Goal: Information Seeking & Learning: Learn about a topic

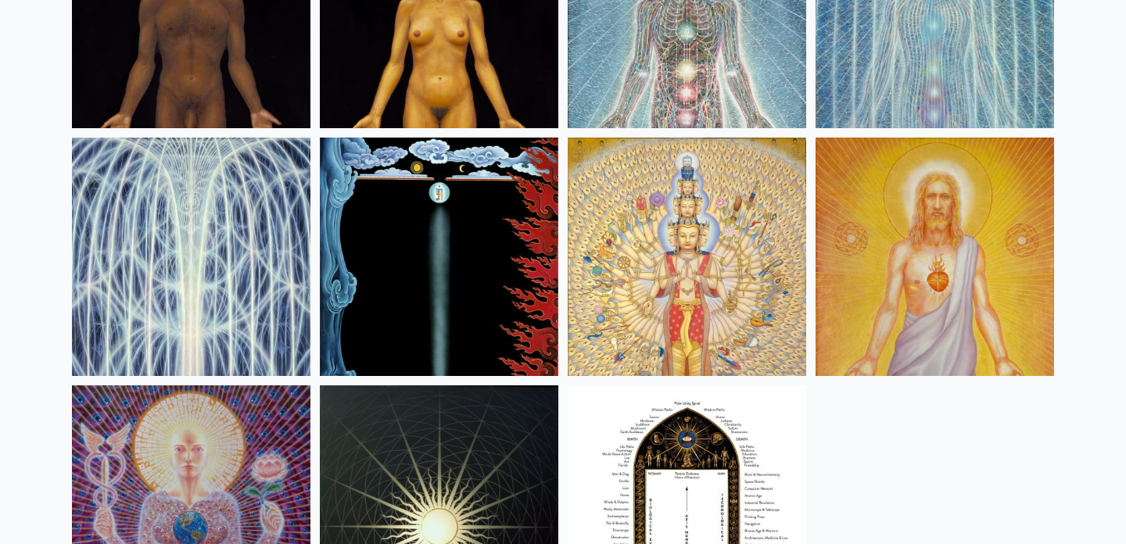
scroll to position [1324, 0]
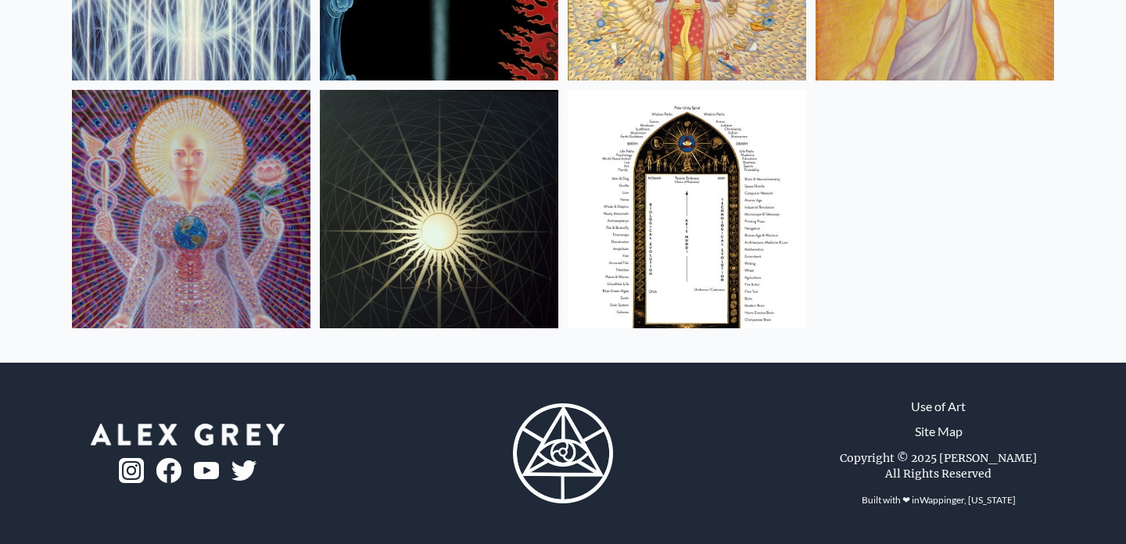
click at [663, 264] on img at bounding box center [687, 209] width 239 height 239
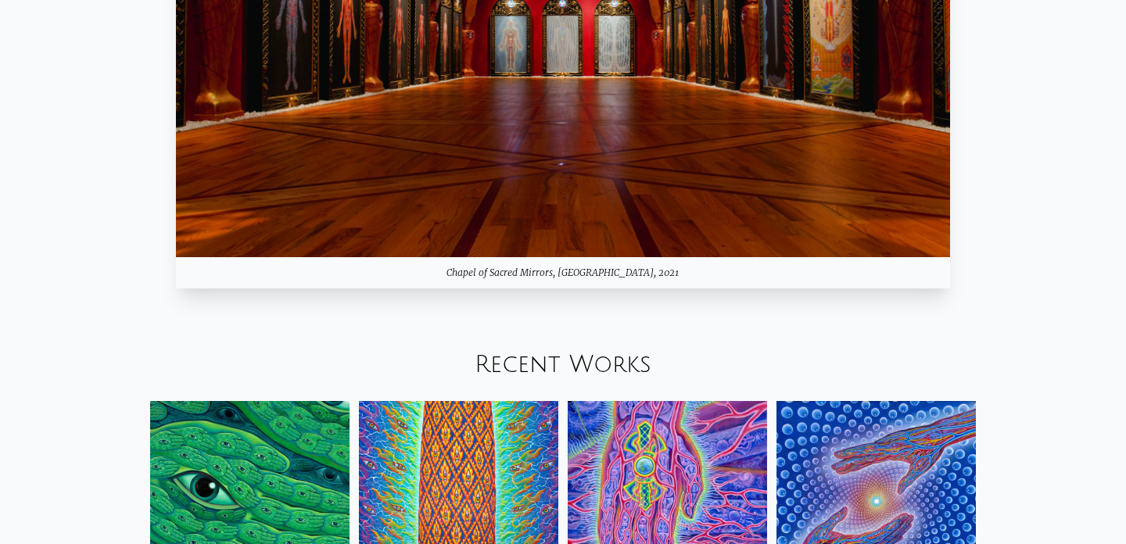
scroll to position [1521, 0]
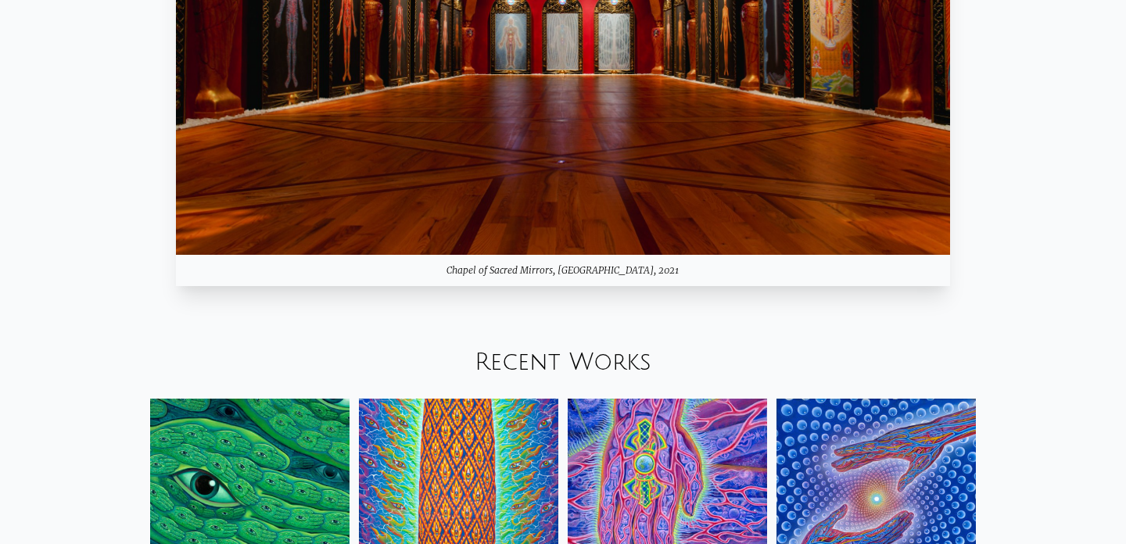
click at [426, 143] on img at bounding box center [563, 38] width 774 height 436
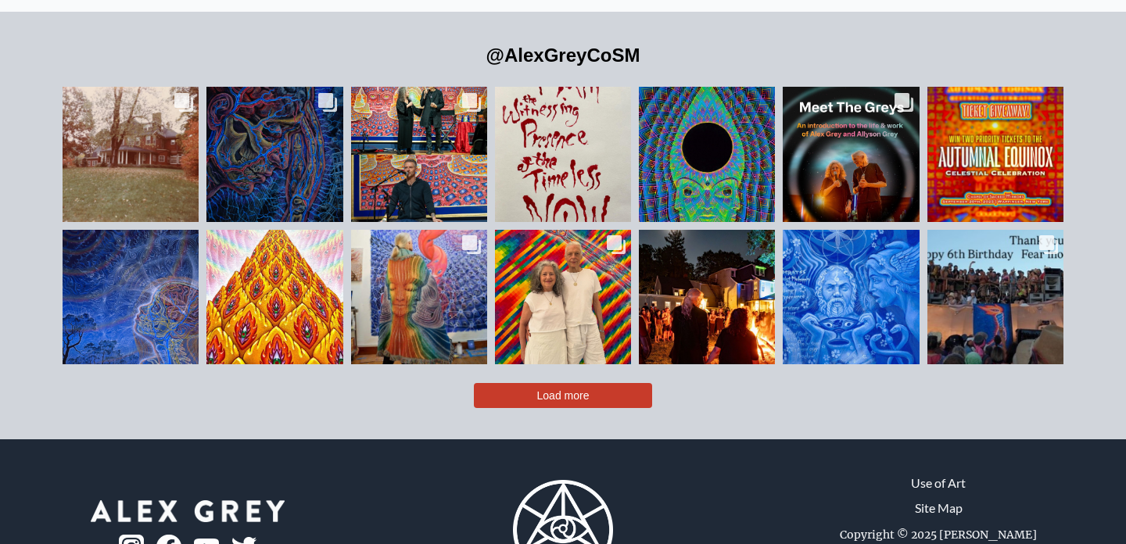
scroll to position [3477, 0]
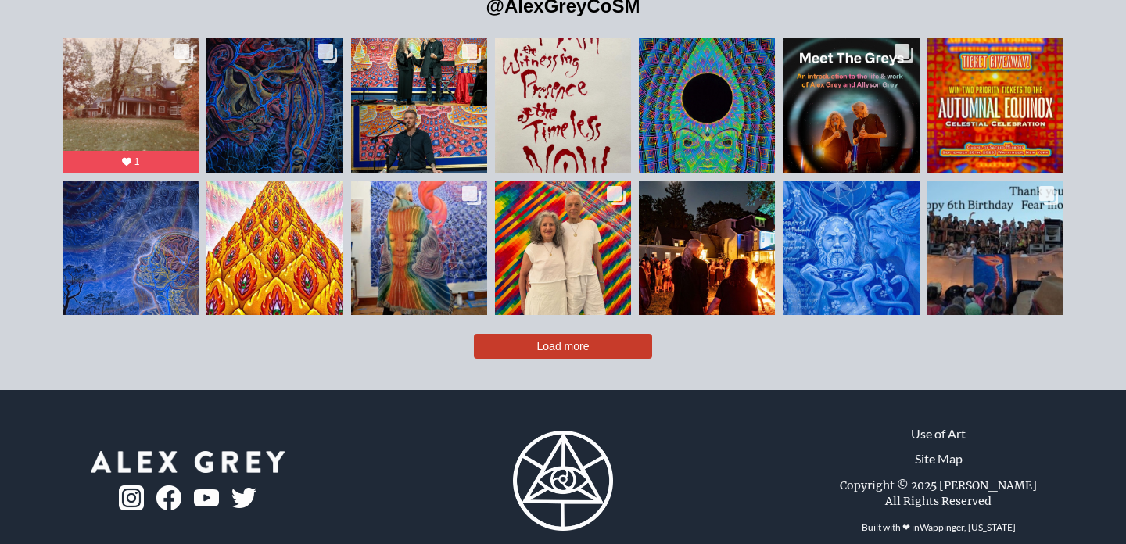
click at [562, 340] on span "Load more" at bounding box center [563, 346] width 52 height 13
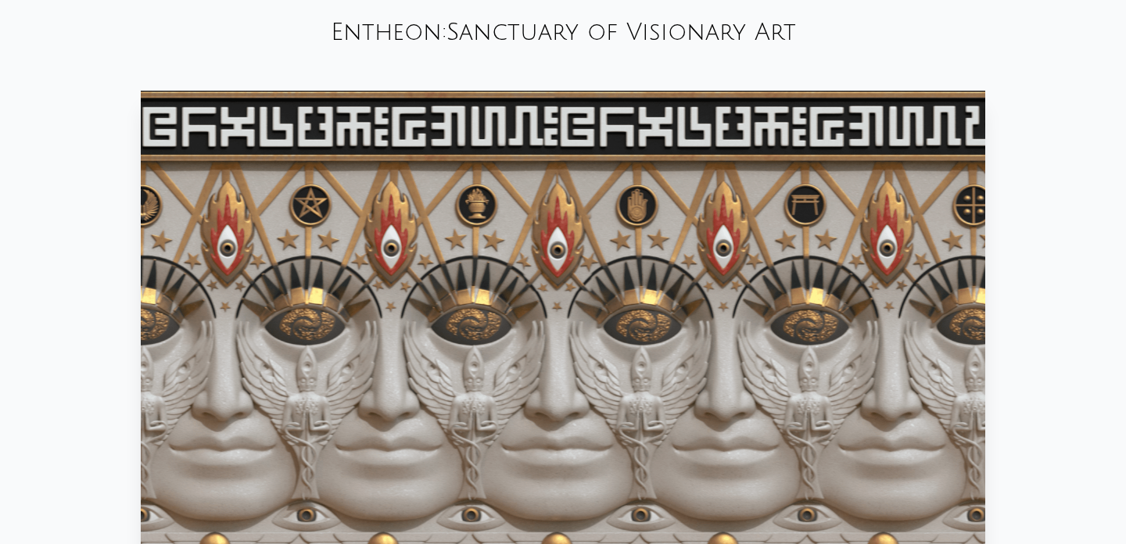
scroll to position [0, 0]
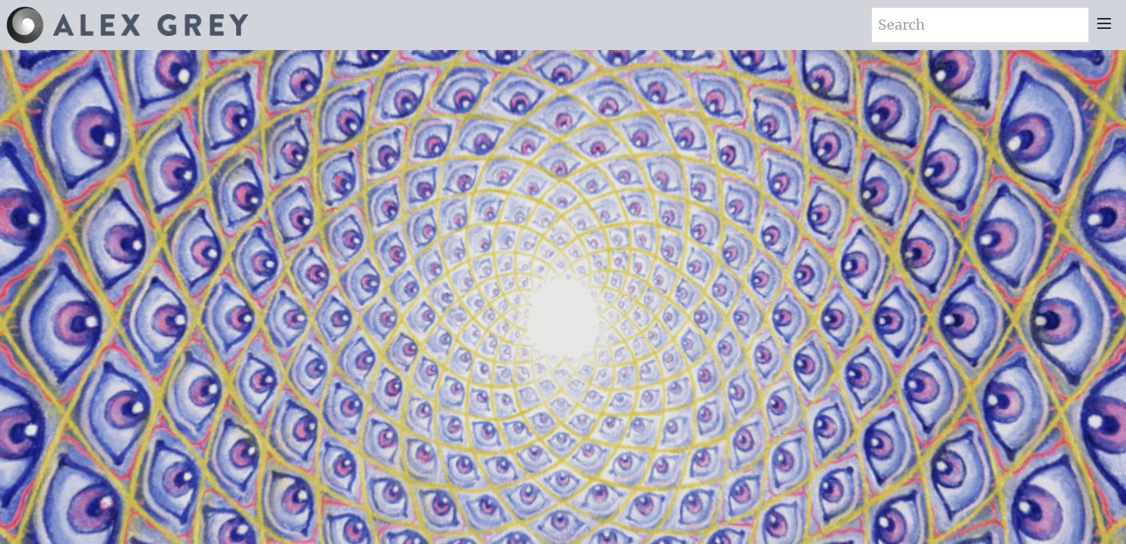
click at [1110, 26] on icon at bounding box center [1104, 23] width 19 height 19
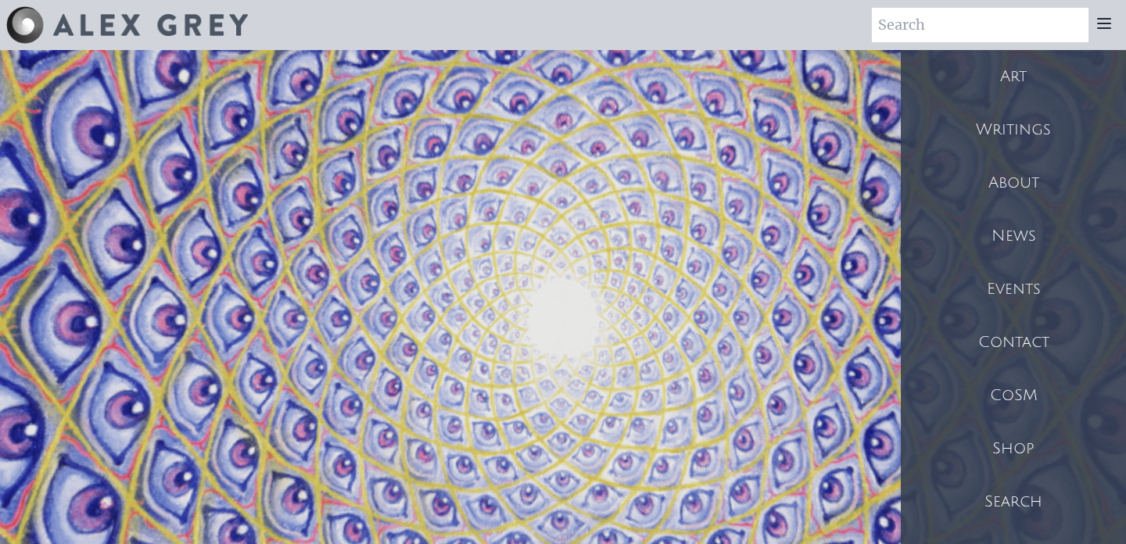
click at [1002, 140] on div "Writings" at bounding box center [1013, 129] width 225 height 53
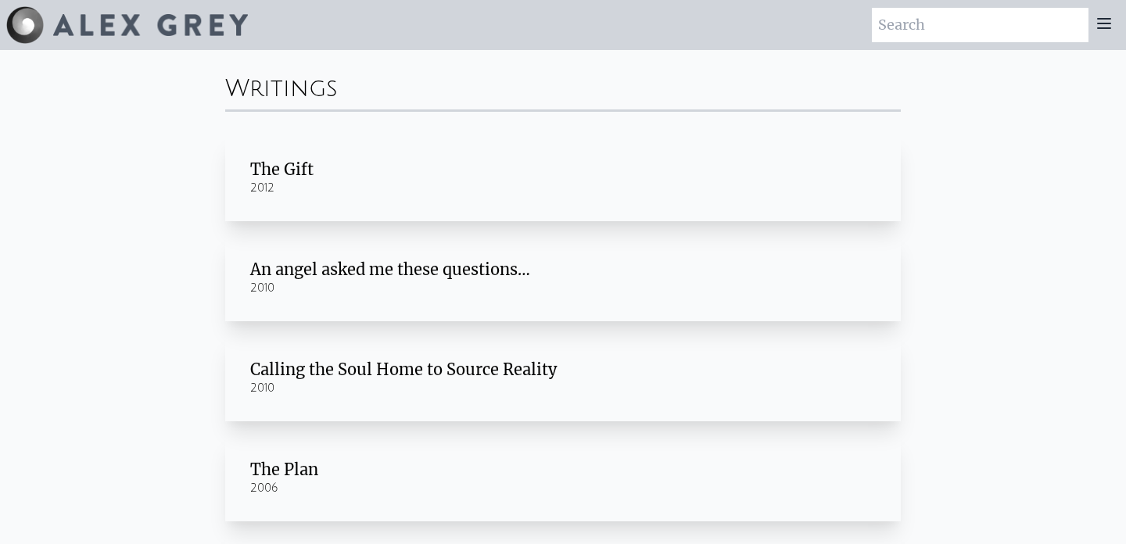
click at [1101, 26] on icon at bounding box center [1104, 23] width 19 height 19
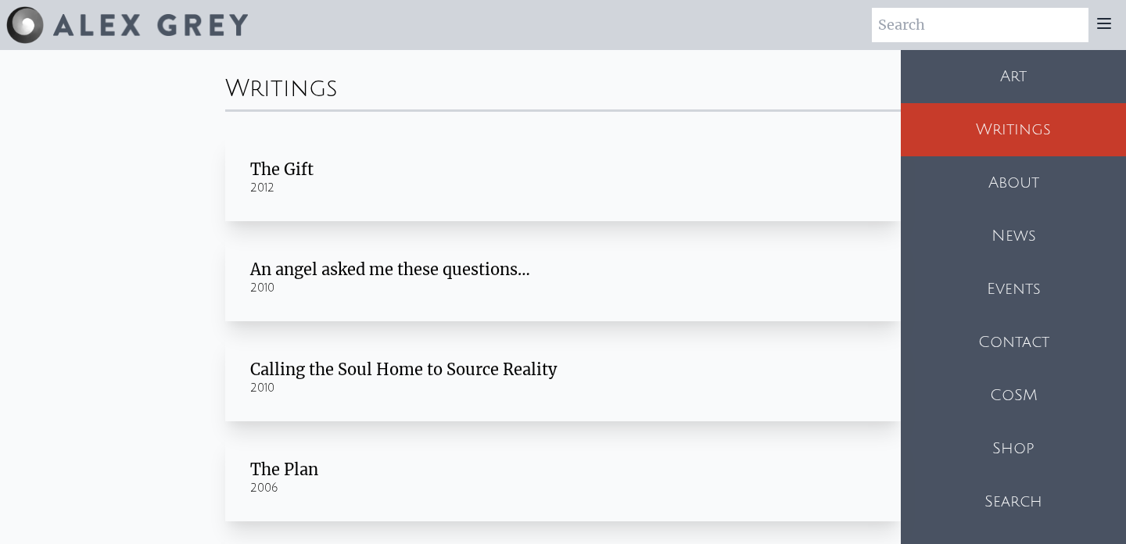
click at [1029, 77] on div "Art" at bounding box center [1013, 76] width 225 height 53
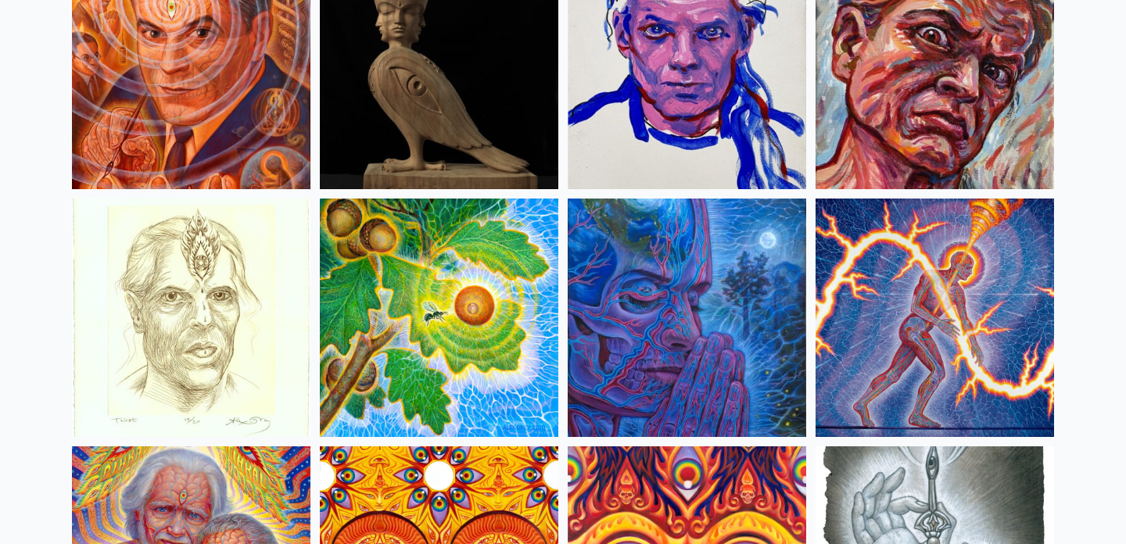
scroll to position [4456, 0]
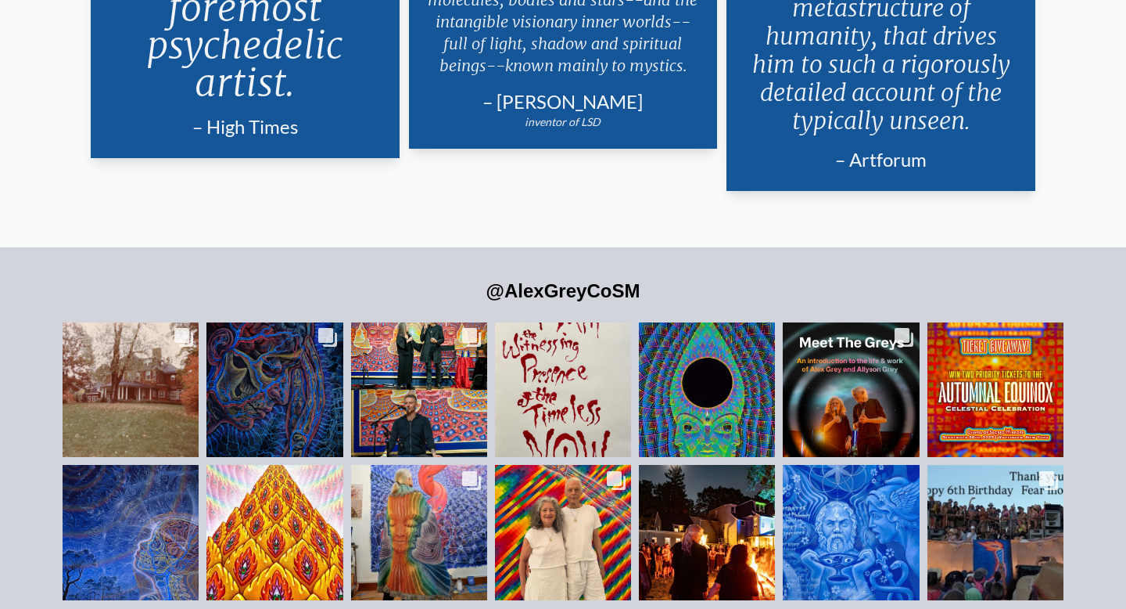
scroll to position [3517, 0]
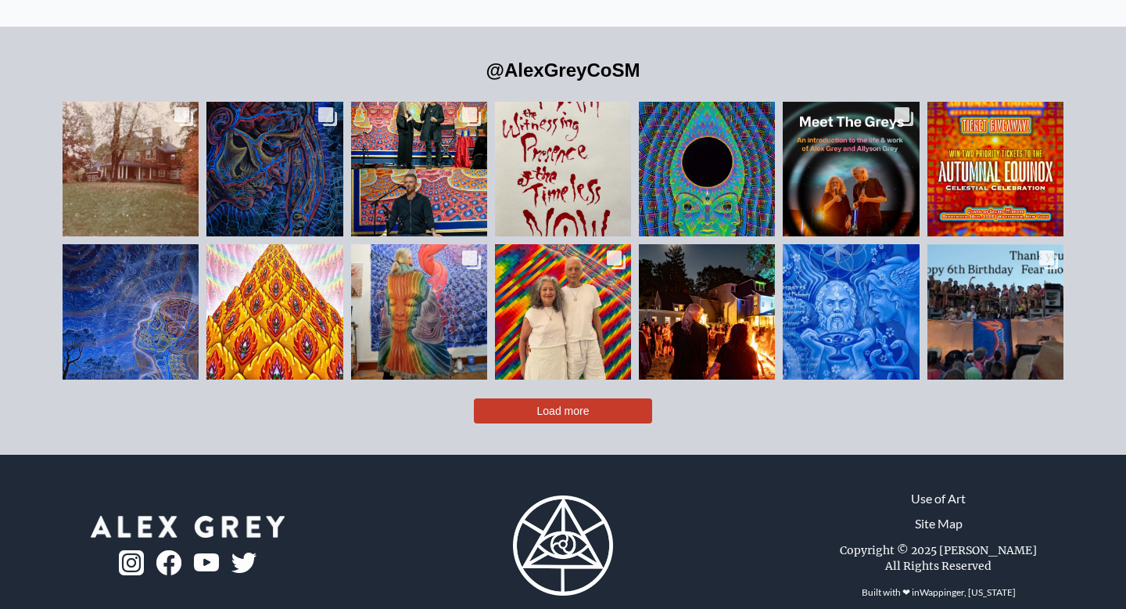
click at [947, 514] on link "Site Map" at bounding box center [939, 523] width 48 height 19
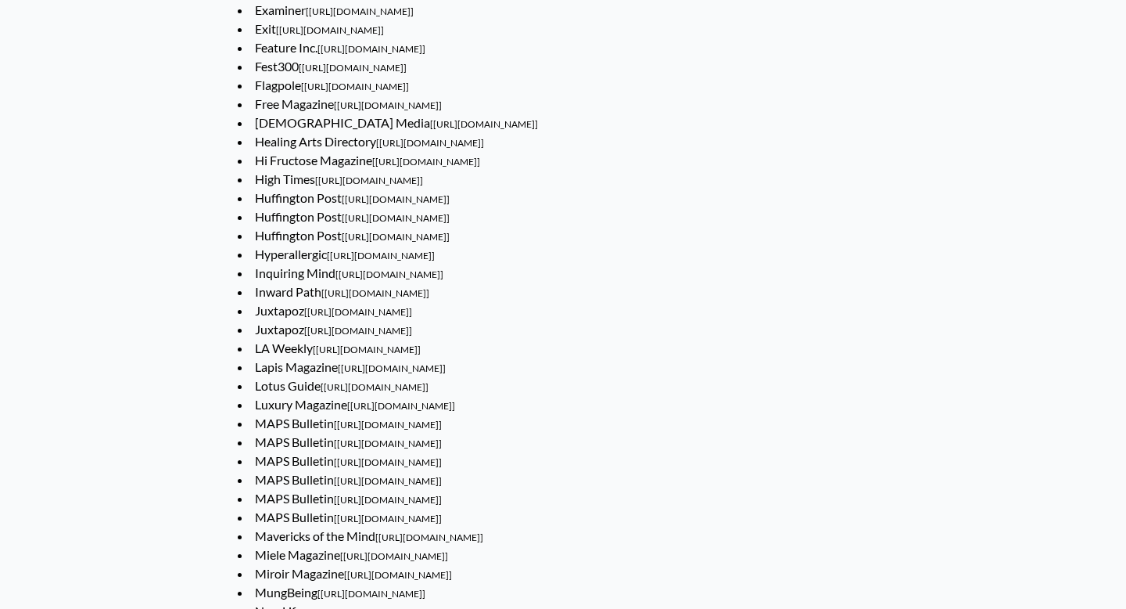
scroll to position [8606, 0]
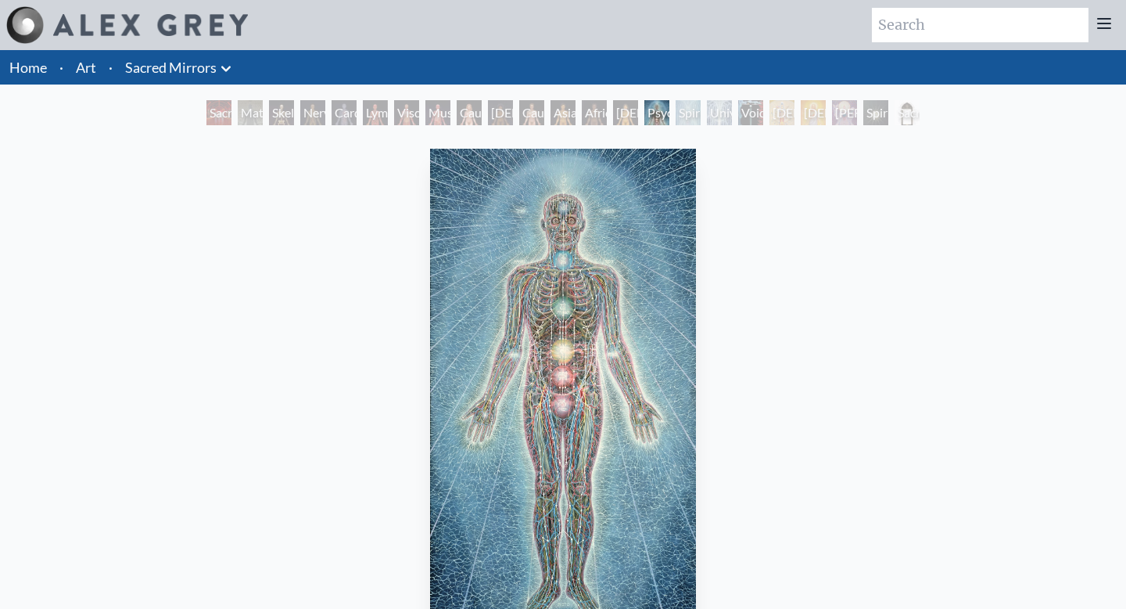
click at [621, 261] on img "15 / 23" at bounding box center [563, 392] width 267 height 487
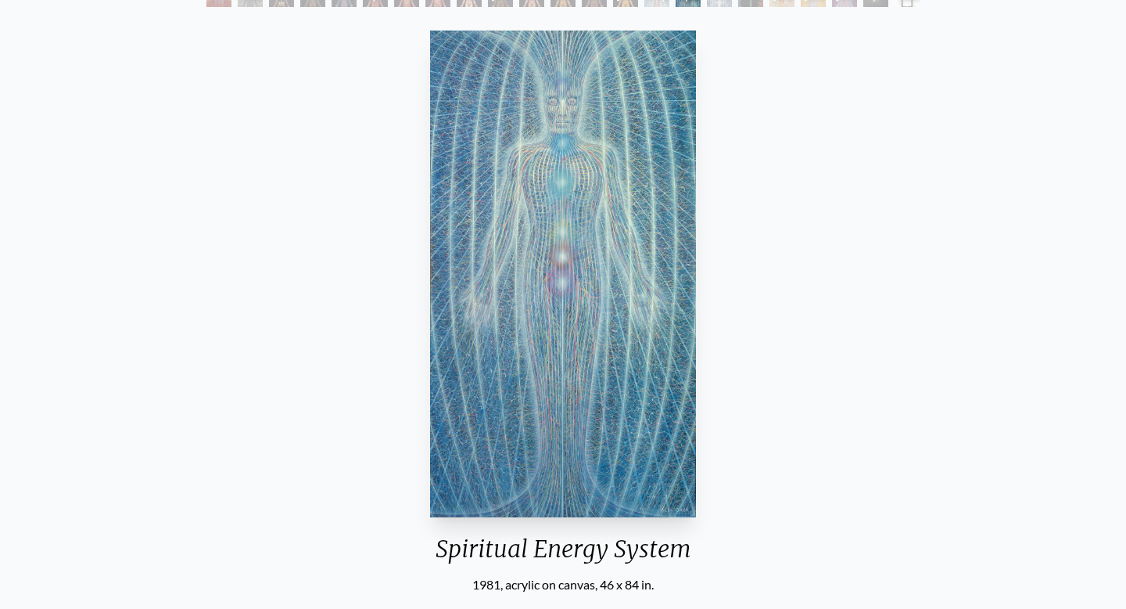
scroll to position [106, 0]
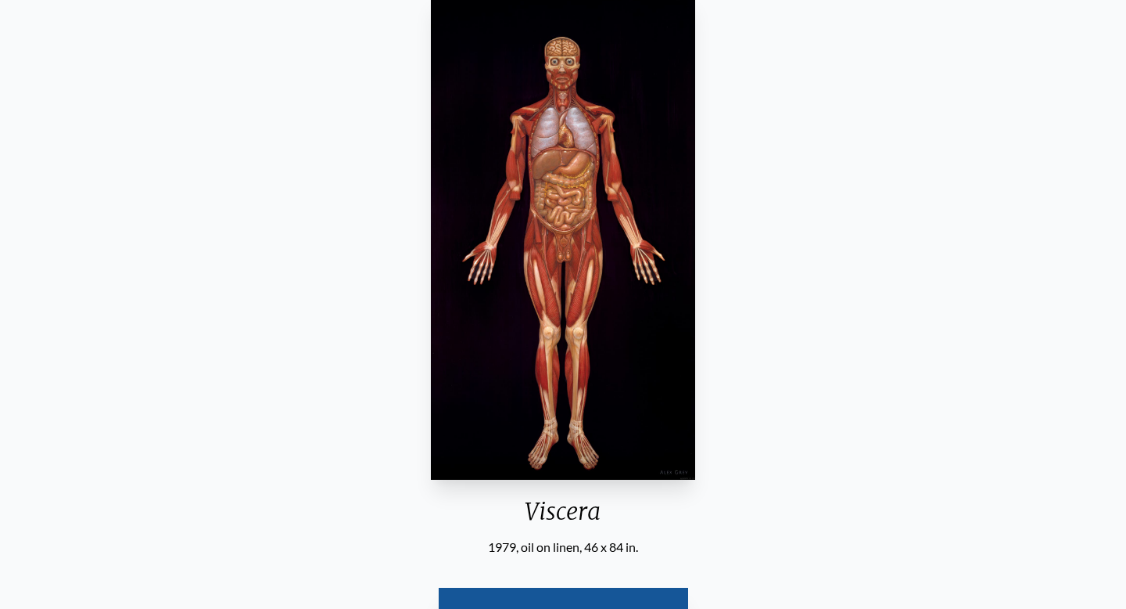
scroll to position [77, 0]
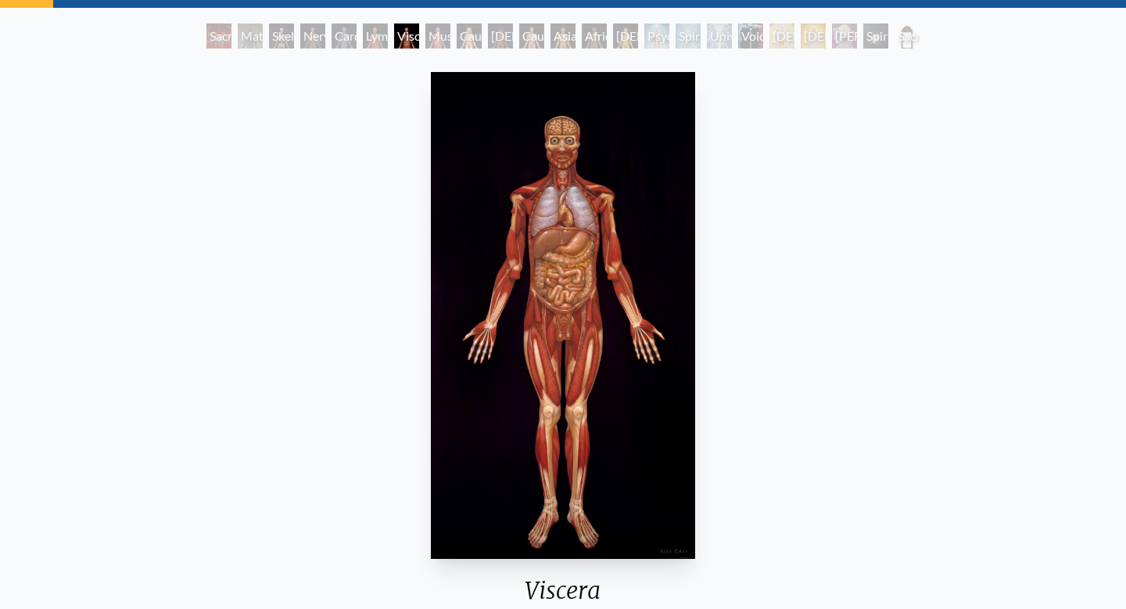
click at [375, 38] on div "Lymphatic System" at bounding box center [375, 35] width 25 height 25
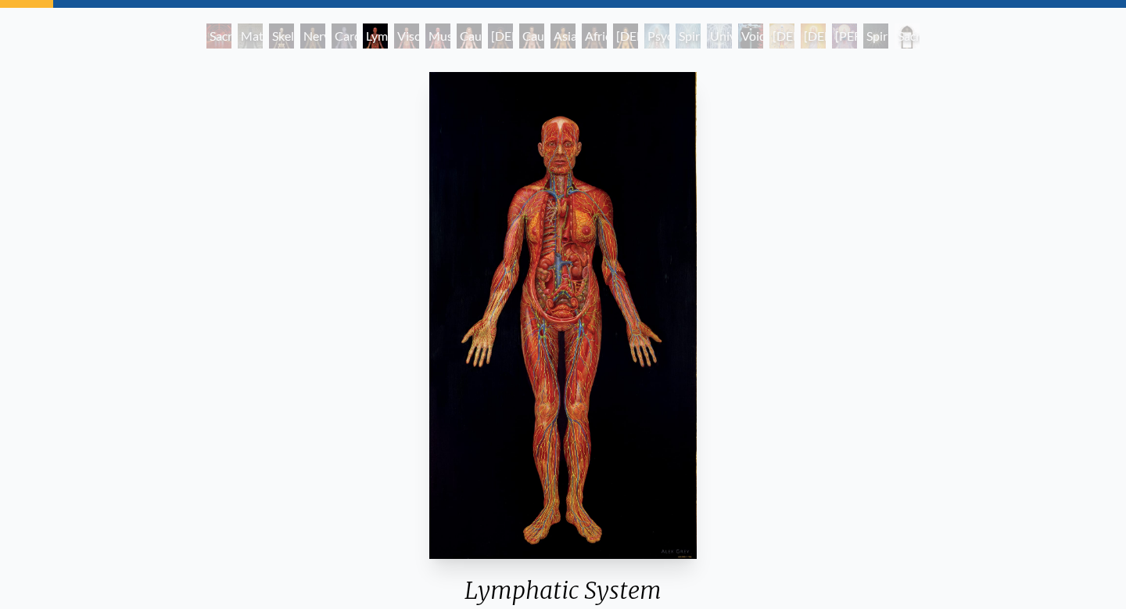
click at [315, 45] on div "Nervous System" at bounding box center [312, 35] width 25 height 25
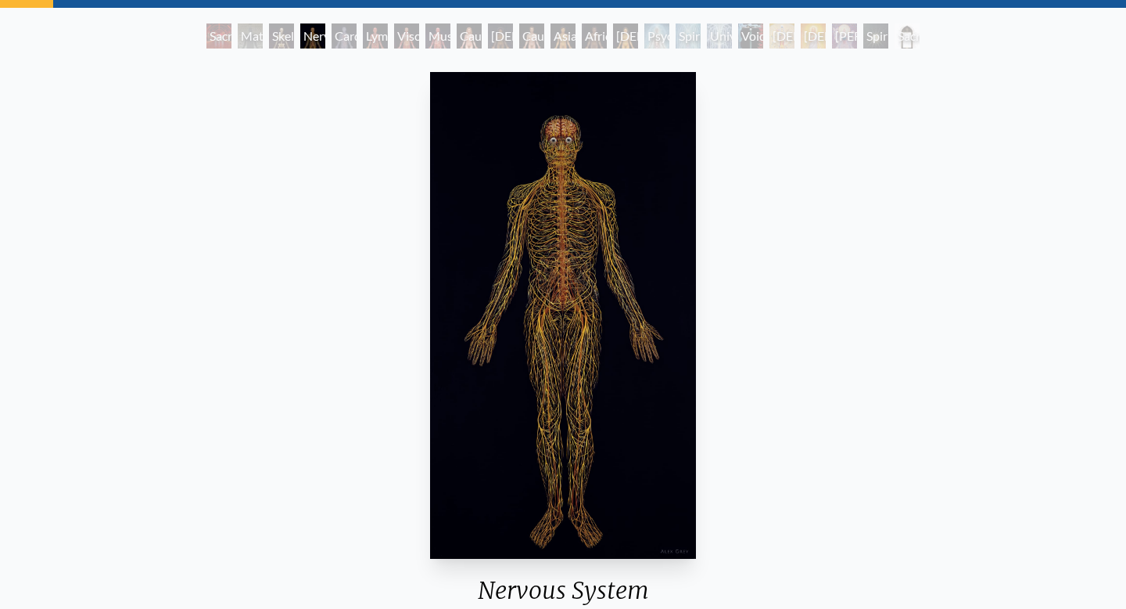
click at [345, 40] on div "Cardiovascular System" at bounding box center [344, 35] width 25 height 25
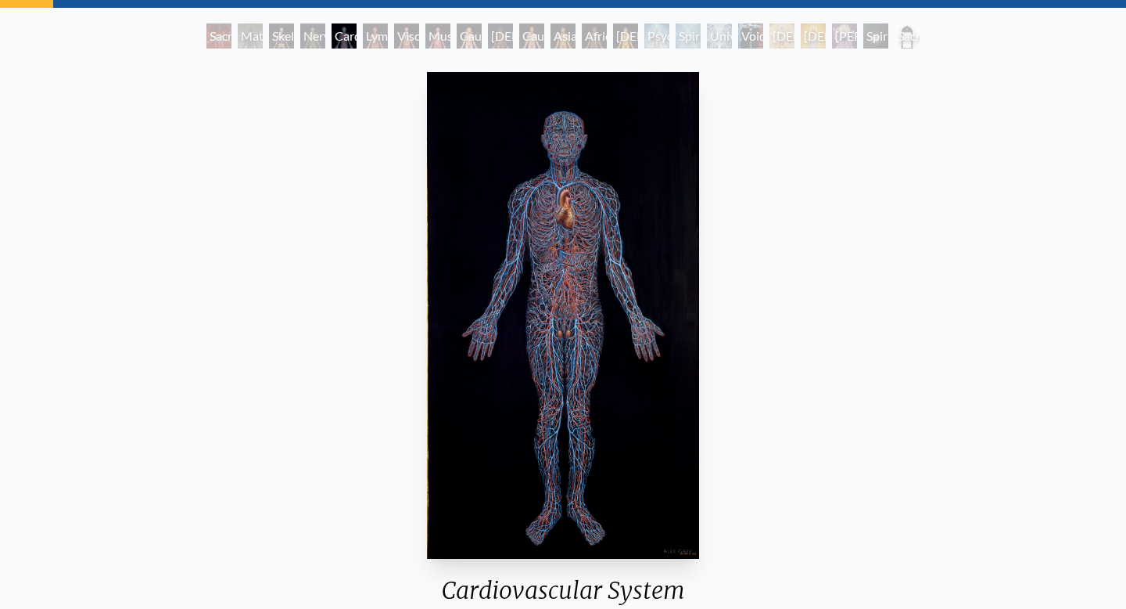
click at [380, 39] on div "Lymphatic System" at bounding box center [375, 35] width 25 height 25
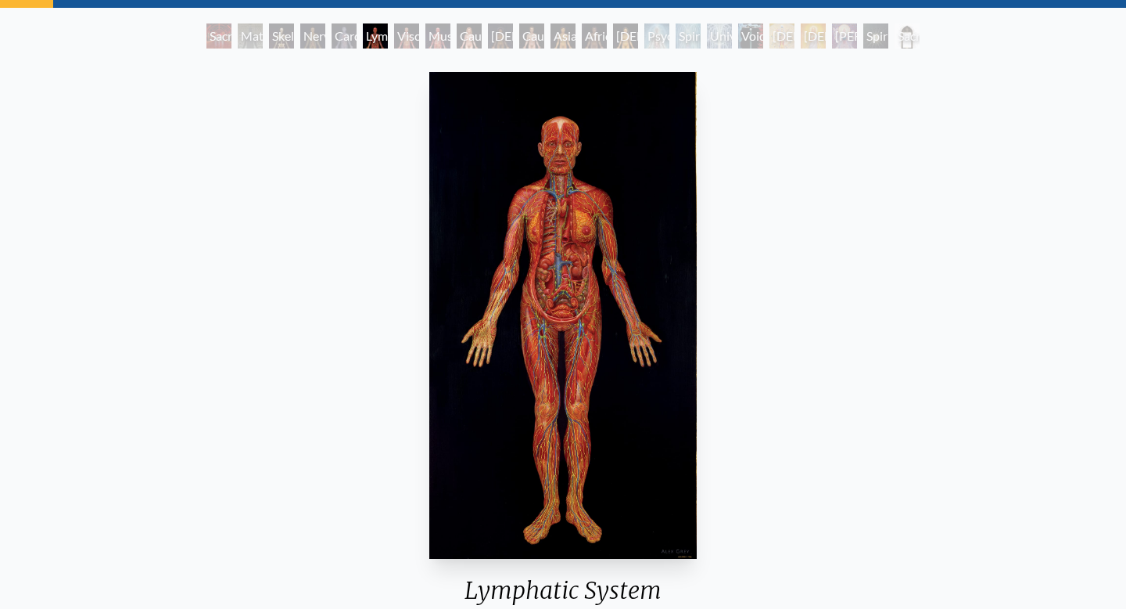
click at [413, 45] on div "Viscera" at bounding box center [406, 35] width 25 height 25
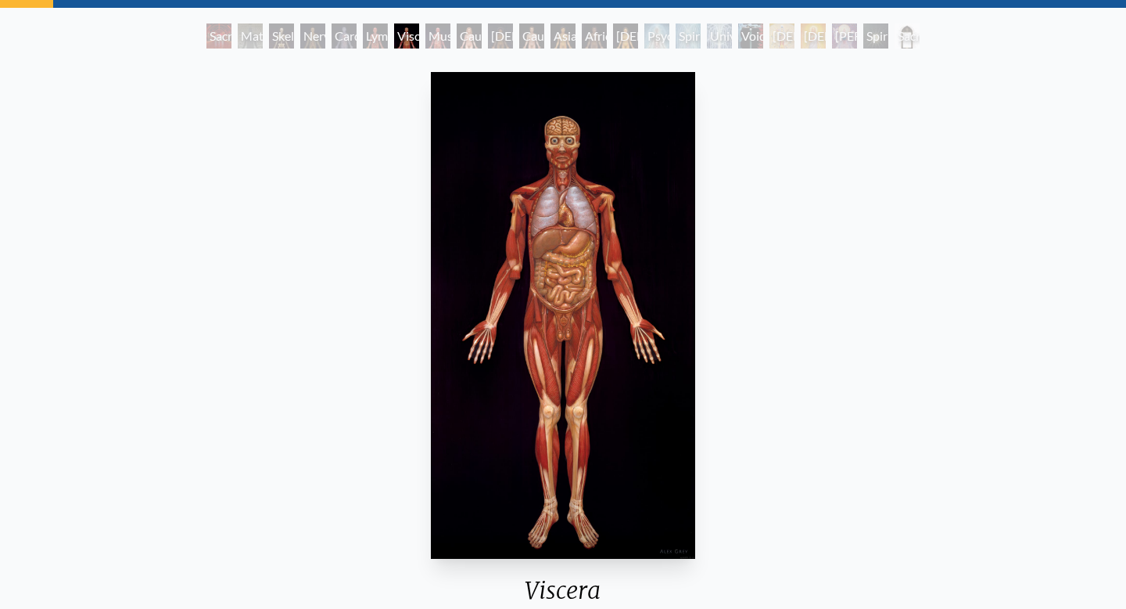
click at [375, 38] on div "Lymphatic System" at bounding box center [375, 35] width 25 height 25
